Goal: Task Accomplishment & Management: Use online tool/utility

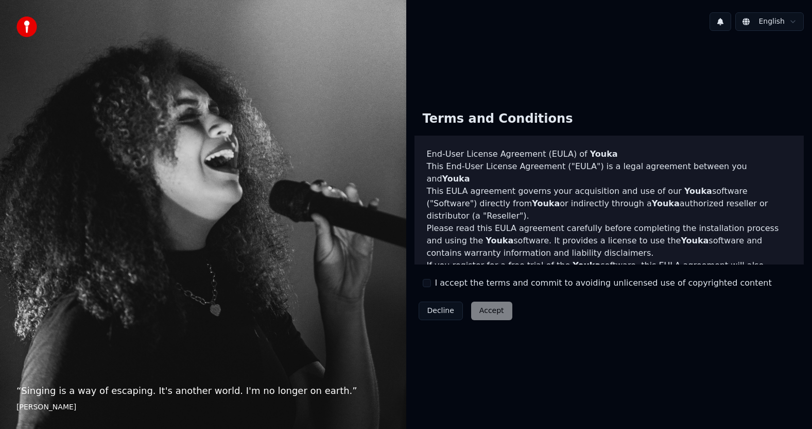
click at [430, 285] on button "I accept the terms and commit to avoiding unlicensed use of copyrighted content" at bounding box center [427, 283] width 8 height 8
click at [486, 315] on button "Accept" at bounding box center [491, 310] width 41 height 19
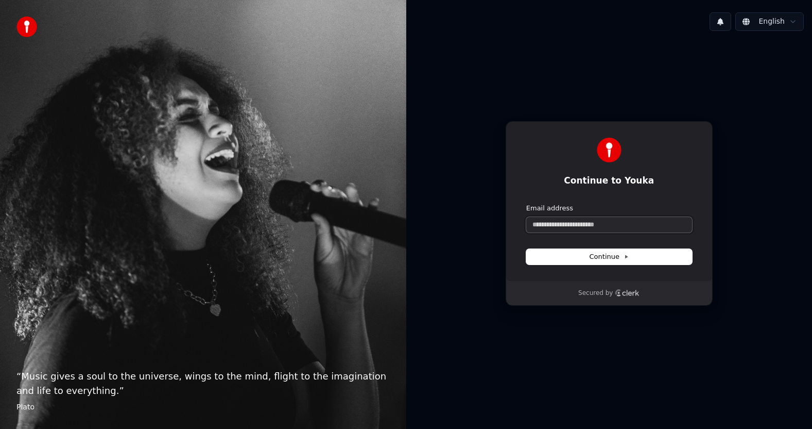
click at [568, 223] on input "Email address" at bounding box center [609, 224] width 166 height 15
click at [598, 252] on span "Continue" at bounding box center [609, 256] width 39 height 9
type input "**********"
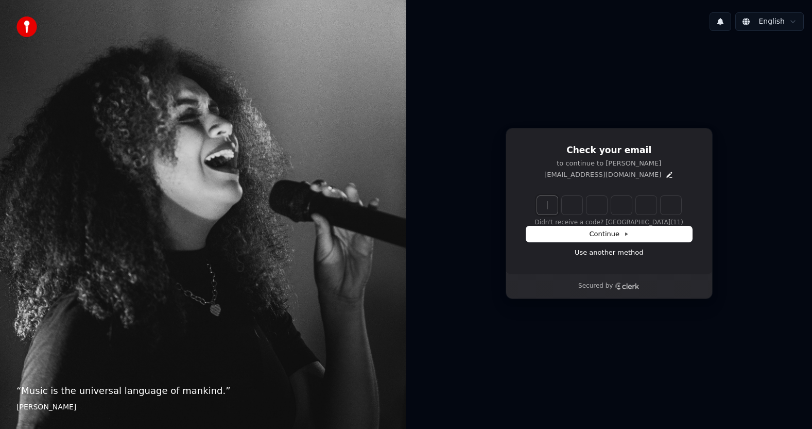
click at [551, 203] on input "Enter verification code" at bounding box center [619, 205] width 165 height 19
type input "******"
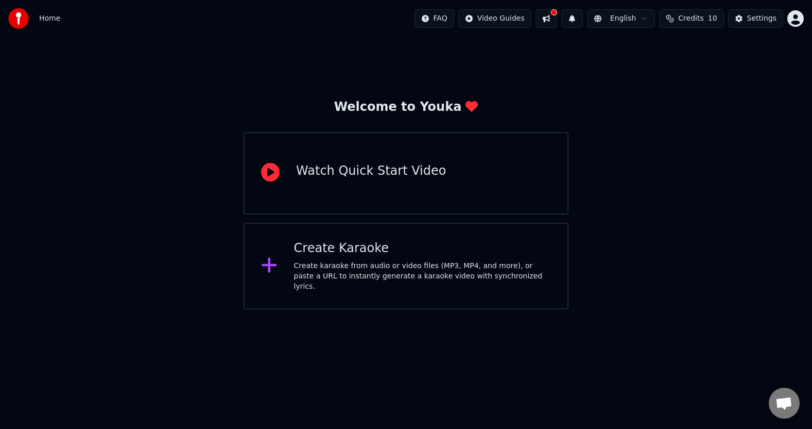
click at [392, 257] on div "Create Karaoke" at bounding box center [422, 248] width 257 height 16
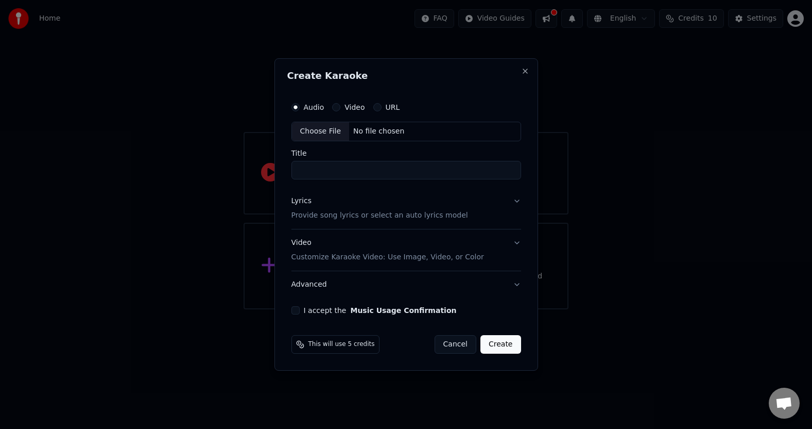
click at [335, 130] on div "Choose File" at bounding box center [321, 131] width 58 height 19
type input "***"
click at [439, 216] on p "Provide song lyrics or select an auto lyrics model" at bounding box center [377, 215] width 177 height 10
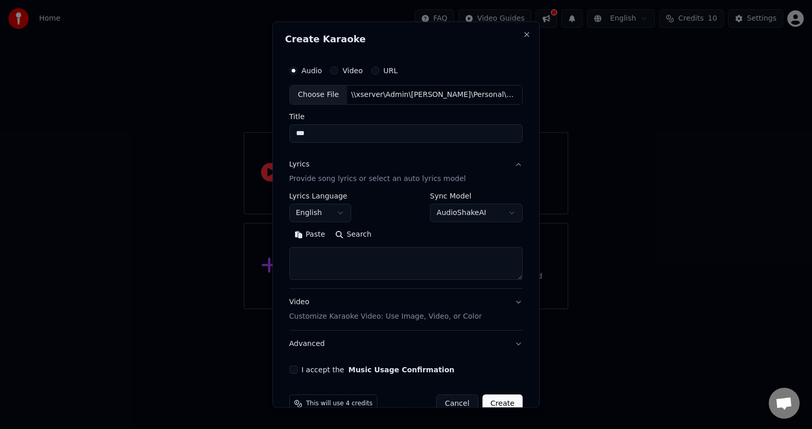
click at [373, 261] on textarea at bounding box center [406, 263] width 234 height 33
click at [305, 256] on textarea at bounding box center [406, 263] width 234 height 33
paste textarea "**********"
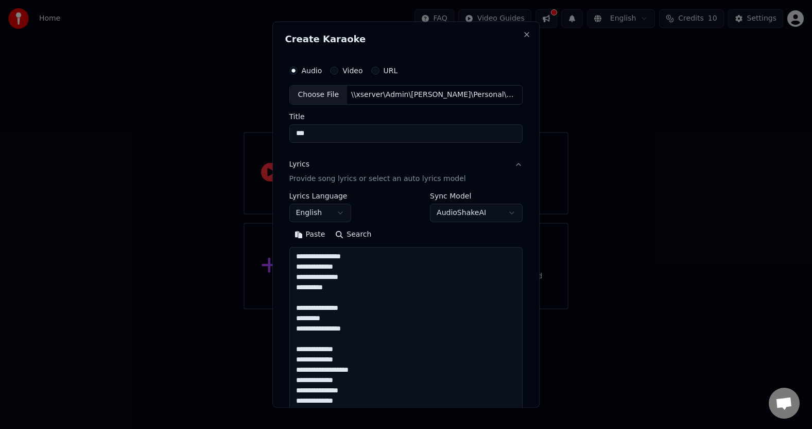
scroll to position [363, 0]
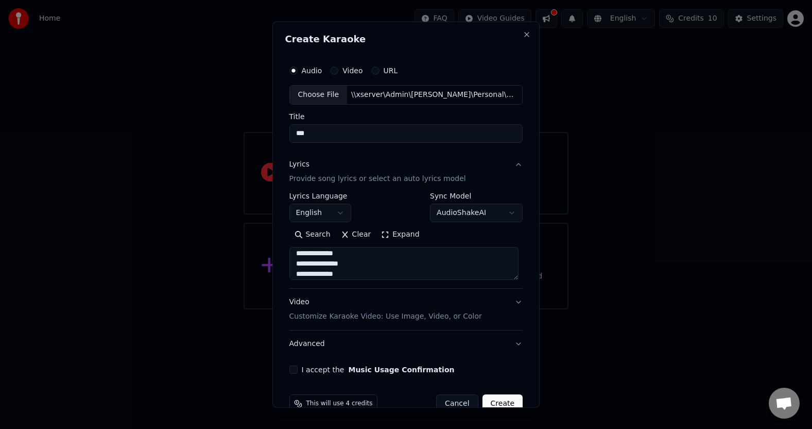
type textarea "**********"
click at [341, 215] on button "English" at bounding box center [320, 212] width 62 height 19
click at [289, 369] on button "I accept the Music Usage Confirmation" at bounding box center [293, 369] width 8 height 8
click at [498, 398] on button "Create" at bounding box center [503, 403] width 41 height 19
select select "**"
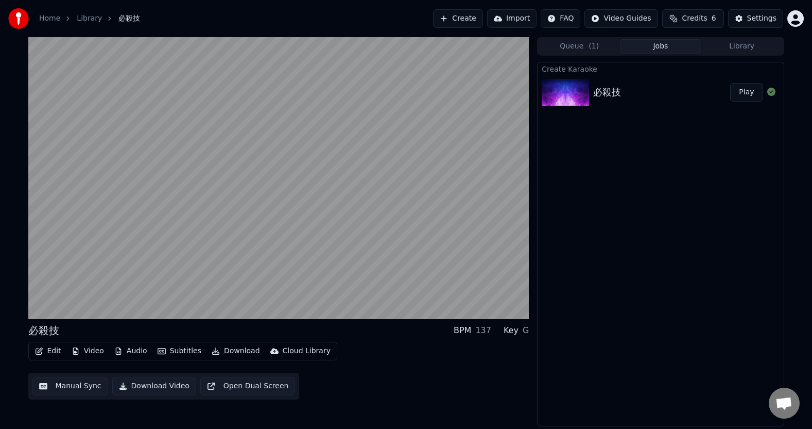
click at [47, 351] on button "Edit" at bounding box center [48, 351] width 35 height 14
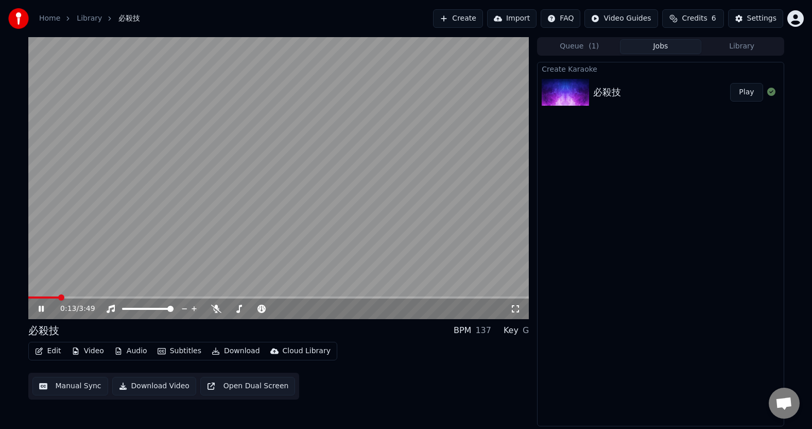
click at [49, 351] on button "Edit" at bounding box center [48, 351] width 35 height 14
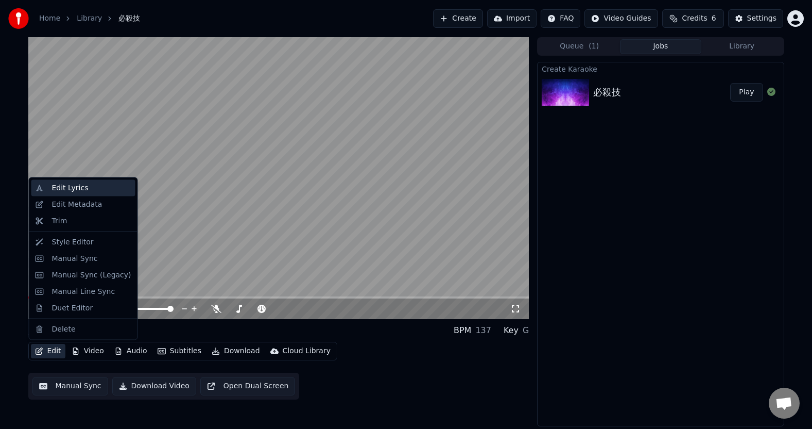
click at [67, 193] on div "Edit Lyrics" at bounding box center [83, 188] width 104 height 16
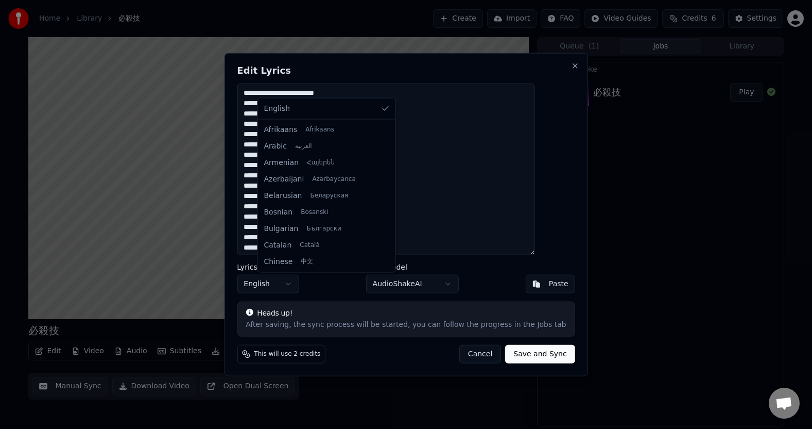
click at [309, 285] on body "Home Library 必殺技 Create Import FAQ Video Guides Credits 6 Settings 必殺技 BPM 137 …" at bounding box center [406, 214] width 812 height 429
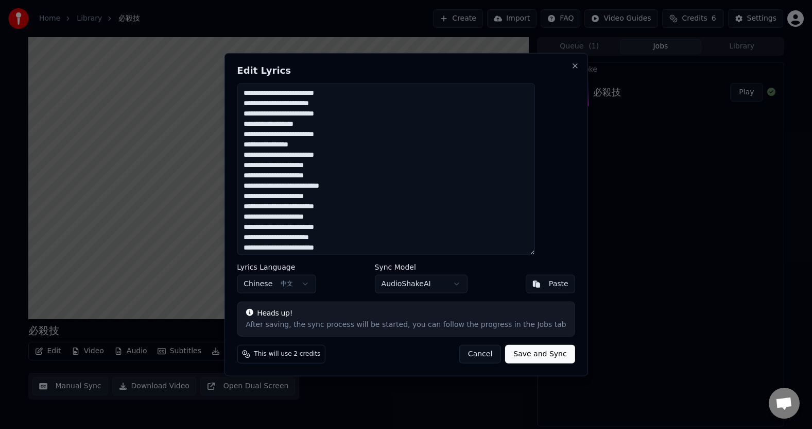
click at [524, 357] on button "Save and Sync" at bounding box center [540, 353] width 70 height 19
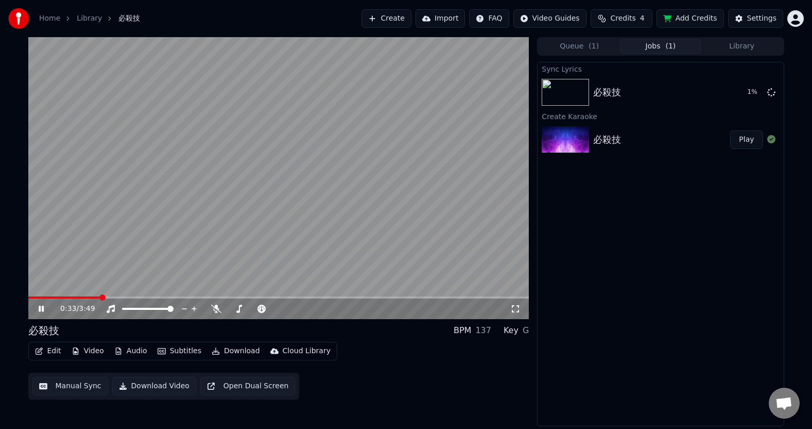
click at [43, 309] on icon at bounding box center [41, 308] width 5 height 6
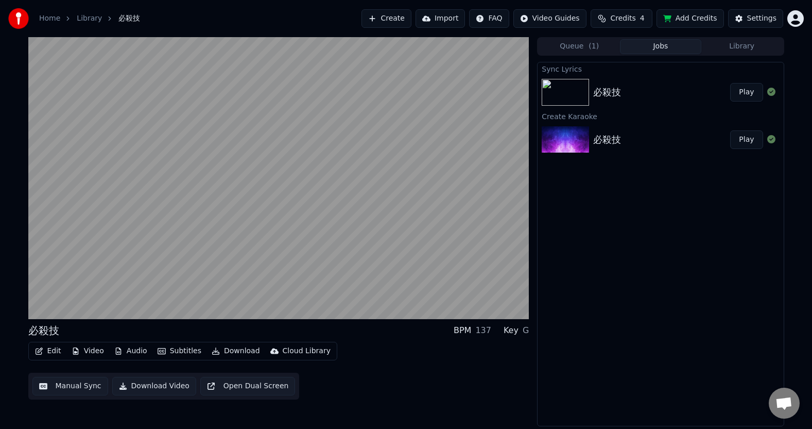
click at [93, 352] on button "Video" at bounding box center [87, 351] width 41 height 14
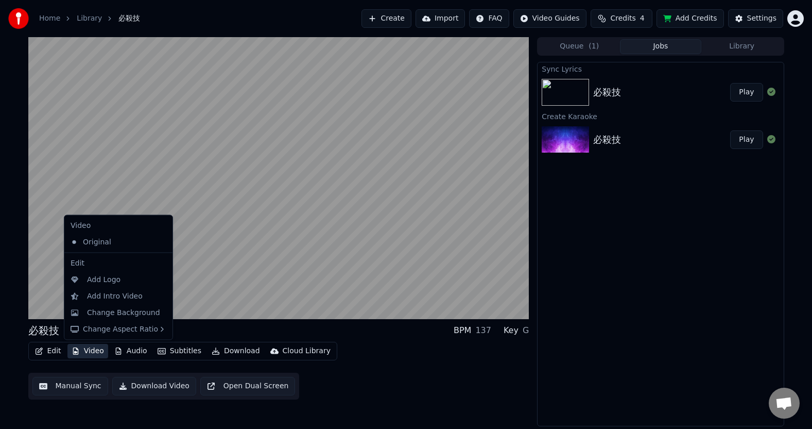
click at [92, 351] on button "Video" at bounding box center [87, 351] width 41 height 14
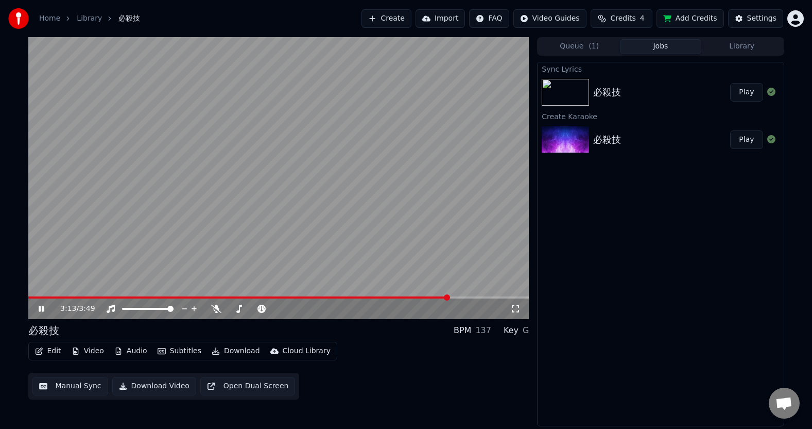
click at [41, 308] on icon at bounding box center [49, 308] width 24 height 8
click at [40, 307] on icon at bounding box center [41, 308] width 6 height 7
click at [39, 307] on icon at bounding box center [41, 308] width 5 height 6
click at [74, 351] on icon "button" at bounding box center [76, 350] width 6 height 7
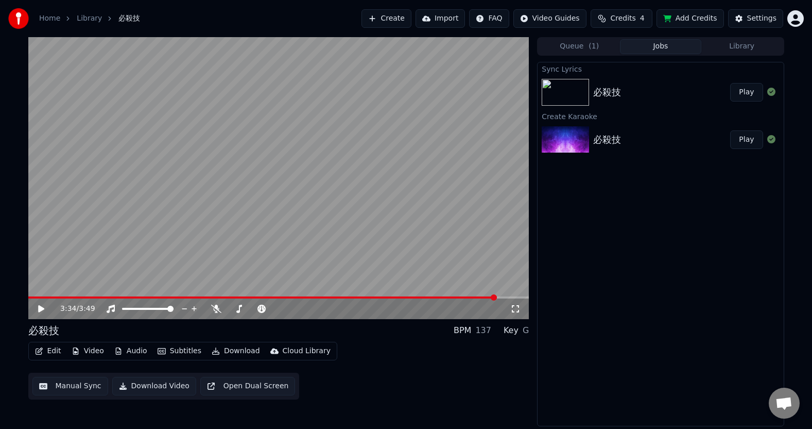
click at [220, 352] on button "Download" at bounding box center [236, 351] width 57 height 14
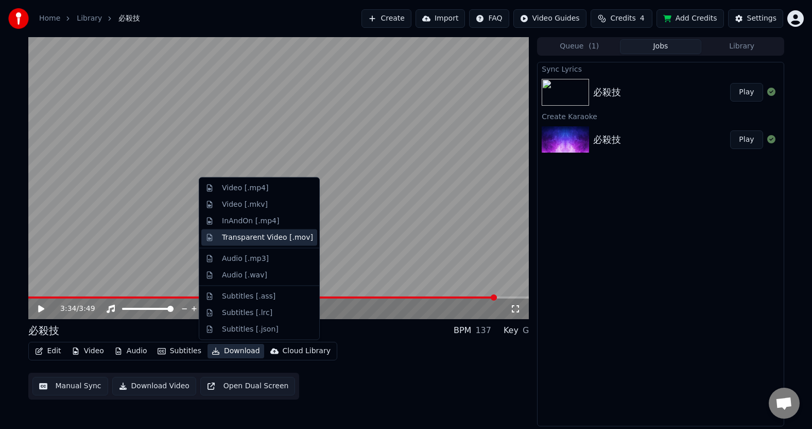
click at [260, 241] on div "Transparent Video [.mov]" at bounding box center [267, 237] width 91 height 10
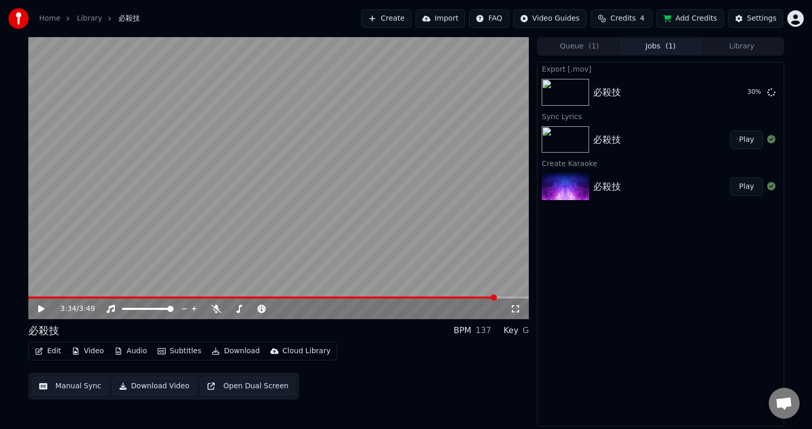
click at [40, 307] on icon at bounding box center [41, 308] width 6 height 7
click at [50, 296] on span at bounding box center [39, 297] width 22 height 2
click at [42, 309] on icon at bounding box center [41, 308] width 5 height 6
click at [118, 350] on icon "button" at bounding box center [119, 350] width 6 height 7
click at [115, 349] on icon "button" at bounding box center [118, 350] width 8 height 7
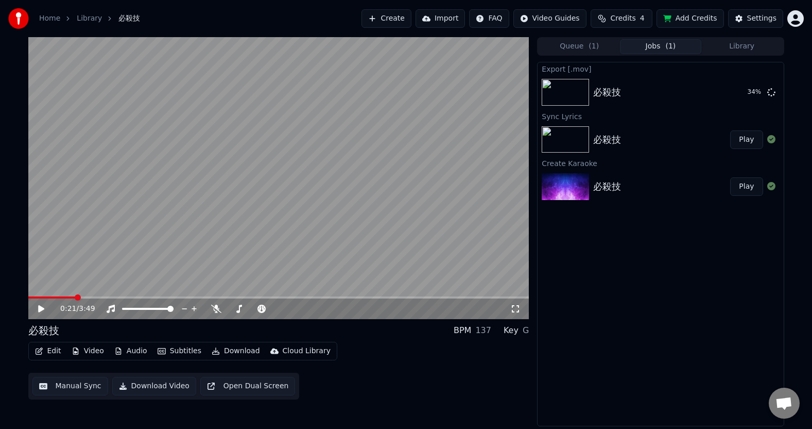
click at [39, 306] on icon at bounding box center [41, 308] width 6 height 7
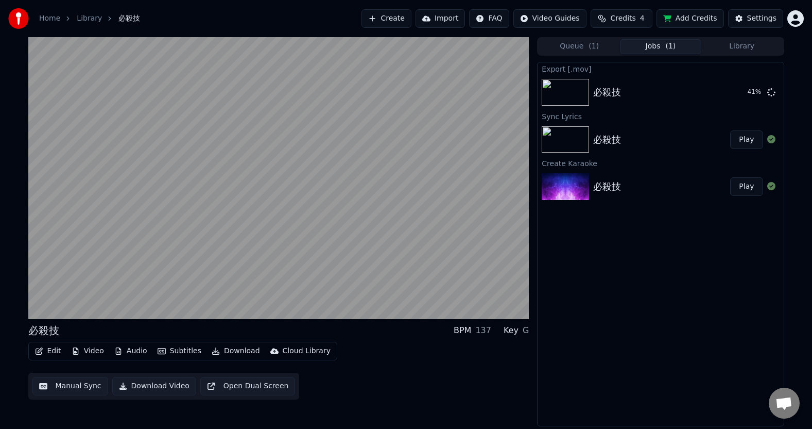
click at [519, 331] on div "Key" at bounding box center [511, 330] width 15 height 12
click at [523, 331] on div "G" at bounding box center [526, 330] width 6 height 12
click at [522, 332] on div "Key G" at bounding box center [516, 330] width 25 height 12
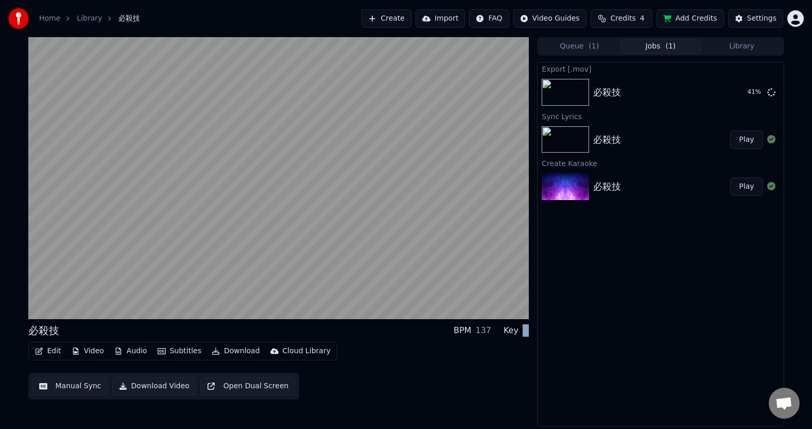
click at [522, 332] on div "Key G" at bounding box center [516, 330] width 25 height 12
click at [525, 334] on div "G" at bounding box center [526, 330] width 6 height 12
click at [527, 334] on div "G" at bounding box center [526, 330] width 6 height 12
click at [527, 335] on div "G" at bounding box center [526, 330] width 6 height 12
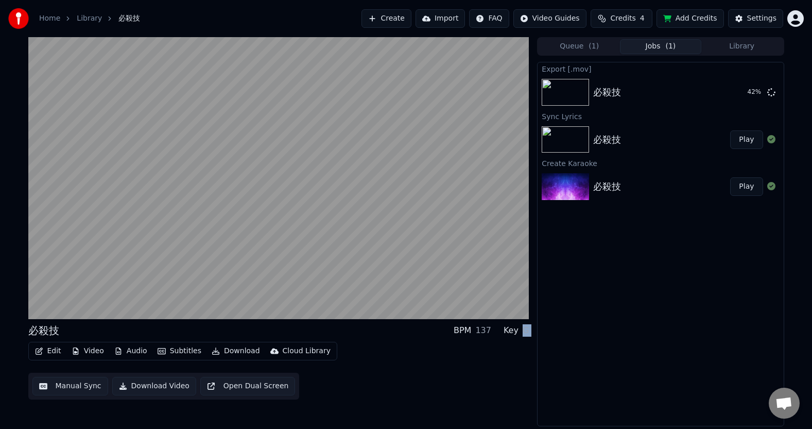
click at [527, 335] on div "G" at bounding box center [526, 330] width 6 height 12
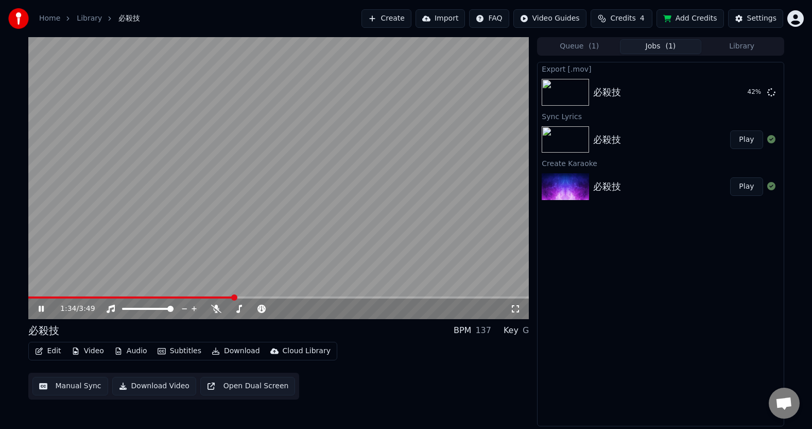
click at [41, 307] on icon at bounding box center [49, 308] width 24 height 8
click at [265, 309] on span at bounding box center [265, 308] width 6 height 6
click at [43, 309] on icon at bounding box center [41, 308] width 6 height 7
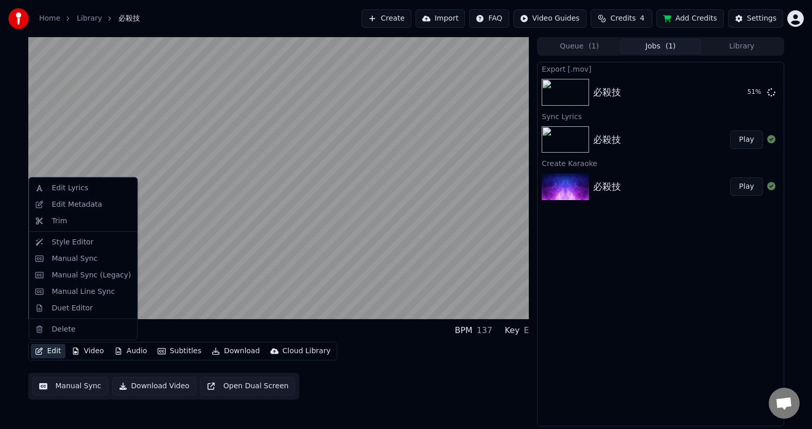
click at [49, 353] on button "Edit" at bounding box center [48, 351] width 35 height 14
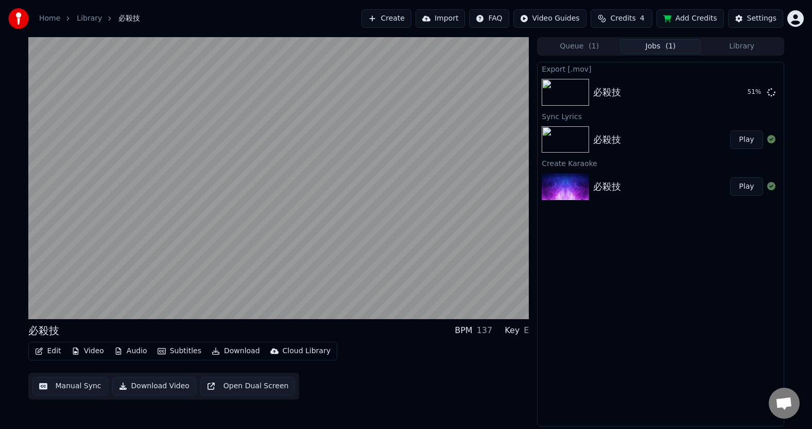
click at [580, 380] on div "Export [.mov] 必殺技 51 % Sync Lyrics 必殺技 Play Create Karaoke 必殺技 Play" at bounding box center [660, 244] width 247 height 364
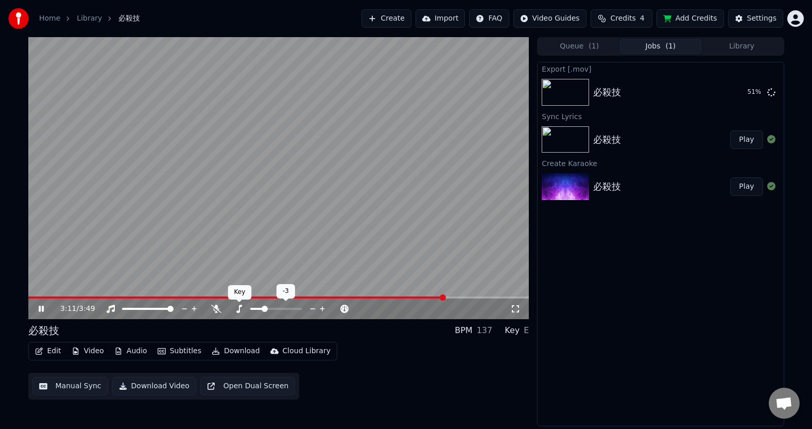
click at [240, 309] on icon at bounding box center [239, 308] width 10 height 8
click at [241, 309] on icon at bounding box center [239, 308] width 10 height 8
click at [258, 310] on span at bounding box center [261, 308] width 6 height 6
click at [40, 310] on icon at bounding box center [41, 308] width 6 height 7
click at [346, 296] on span at bounding box center [264, 297] width 472 height 2
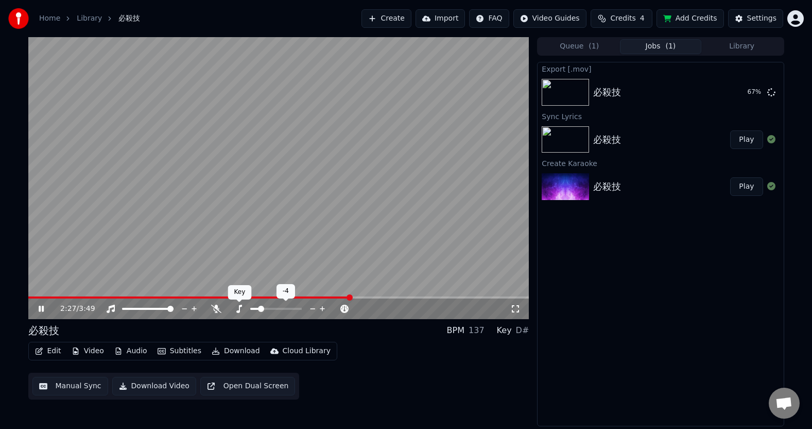
click at [236, 311] on icon at bounding box center [239, 308] width 6 height 8
click at [403, 297] on span at bounding box center [278, 297] width 501 height 2
click at [42, 311] on icon at bounding box center [49, 308] width 24 height 8
click at [474, 296] on span at bounding box center [278, 297] width 501 height 2
click at [42, 307] on icon at bounding box center [41, 308] width 5 height 6
